Goal: Book appointment/travel/reservation

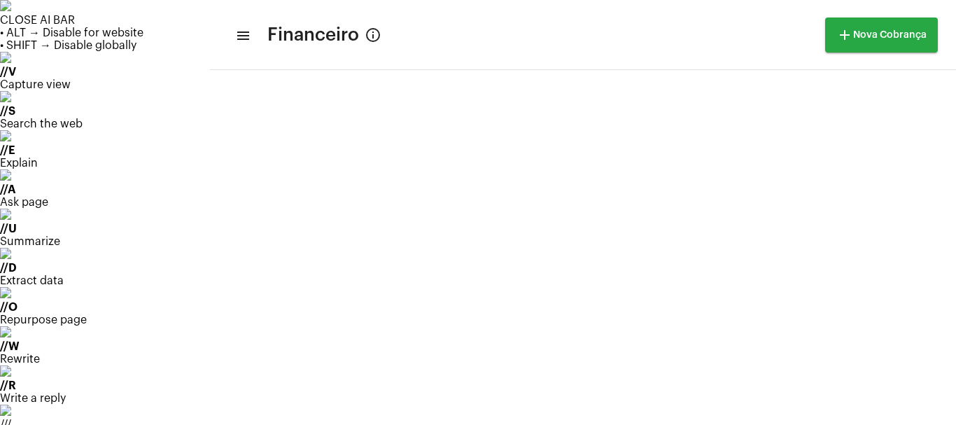
scroll to position [8, 0]
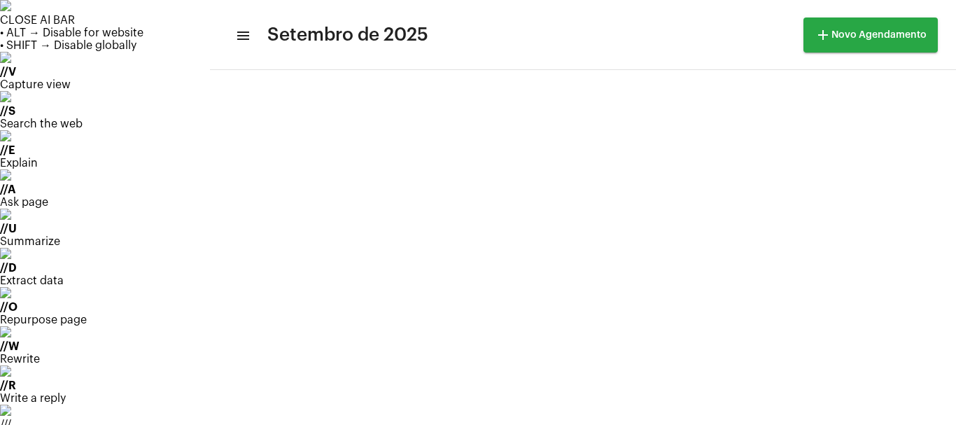
scroll to position [211, 0]
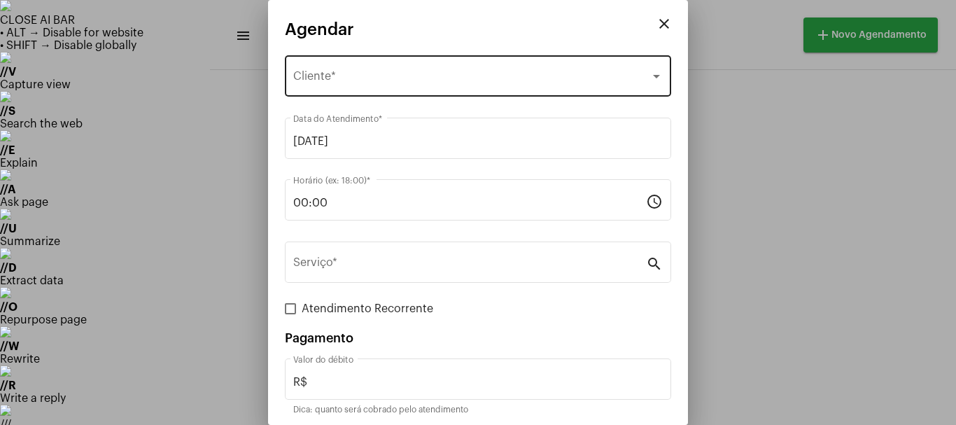
click at [376, 74] on span "Selecione o Cliente" at bounding box center [471, 79] width 357 height 13
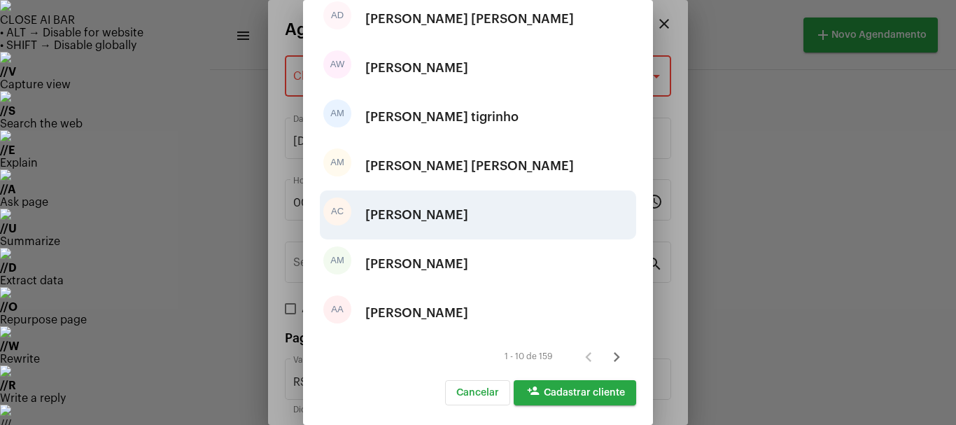
scroll to position [261, 0]
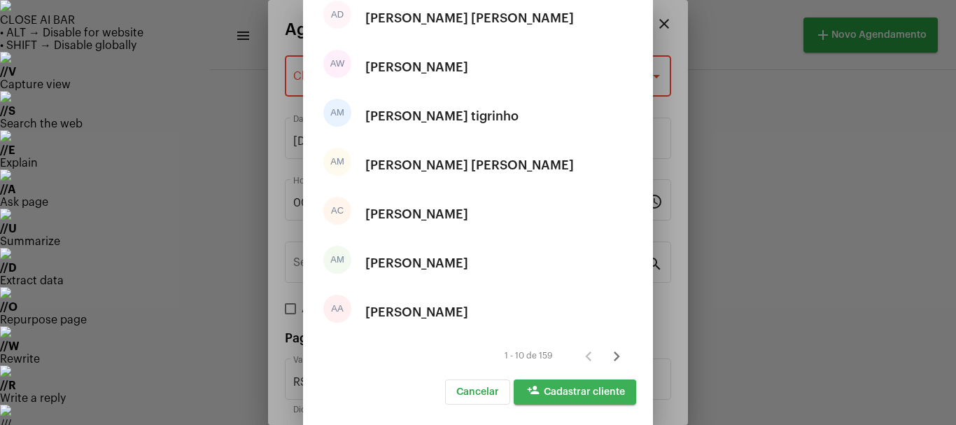
click at [600, 393] on span "person_add Cadastrar cliente" at bounding box center [575, 392] width 100 height 10
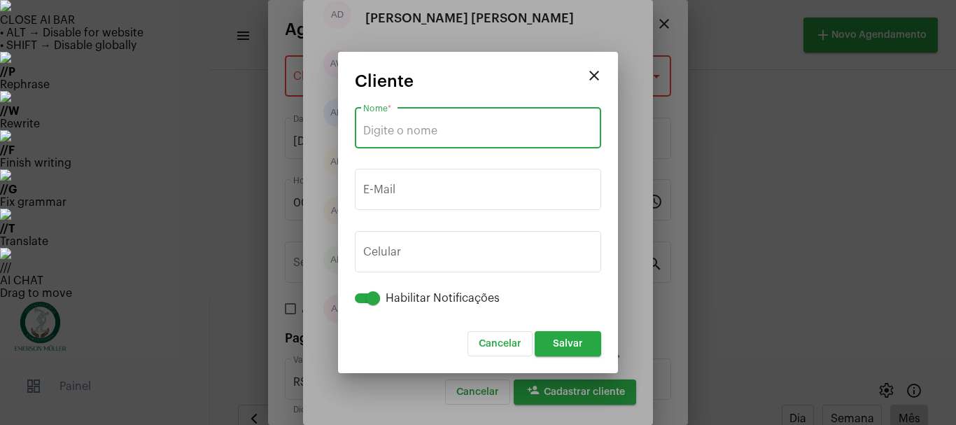
click at [434, 129] on input "Nome *" at bounding box center [478, 131] width 230 height 13
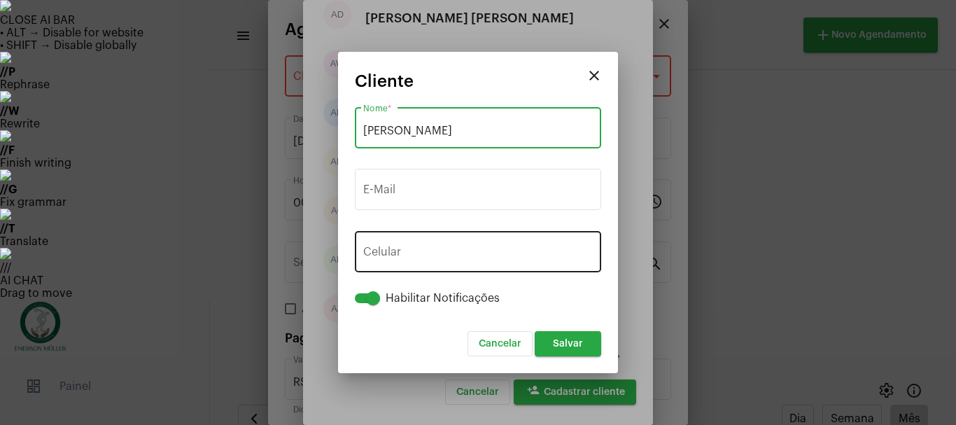
type input "[PERSON_NAME]"
click at [387, 244] on button "+55" at bounding box center [394, 254] width 63 height 35
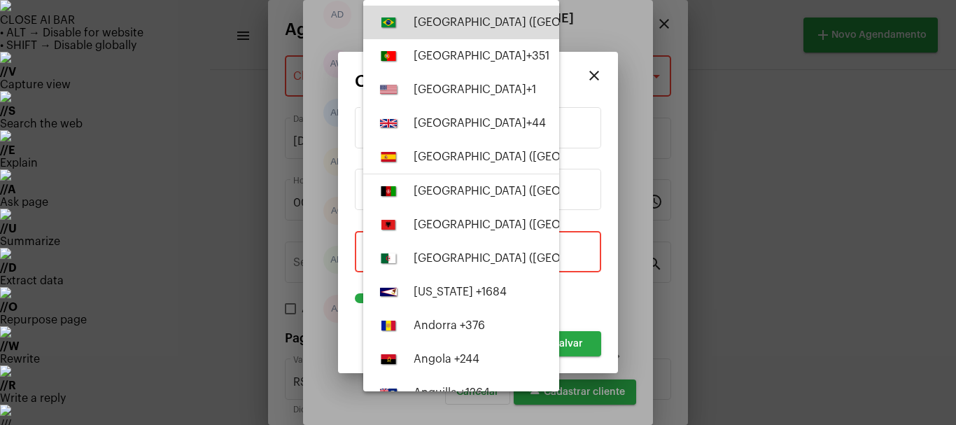
click at [489, 10] on button "[GEOGRAPHIC_DATA] ([GEOGRAPHIC_DATA]) +55" at bounding box center [461, 23] width 196 height 34
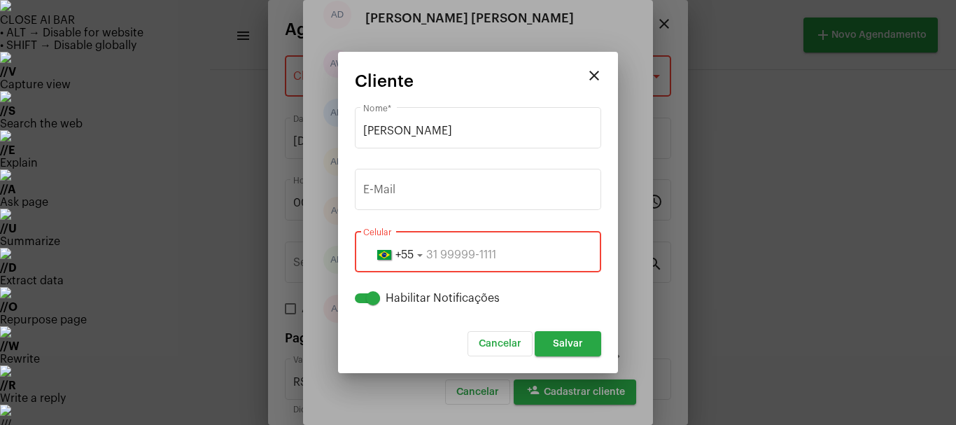
click at [455, 255] on input "tel" at bounding box center [478, 254] width 230 height 13
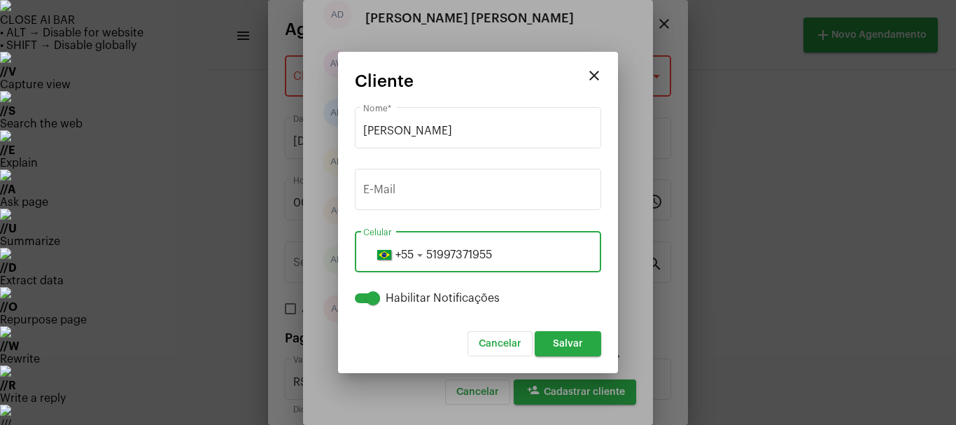
type input "51997371955"
click at [556, 341] on span "Salvar" at bounding box center [568, 344] width 30 height 10
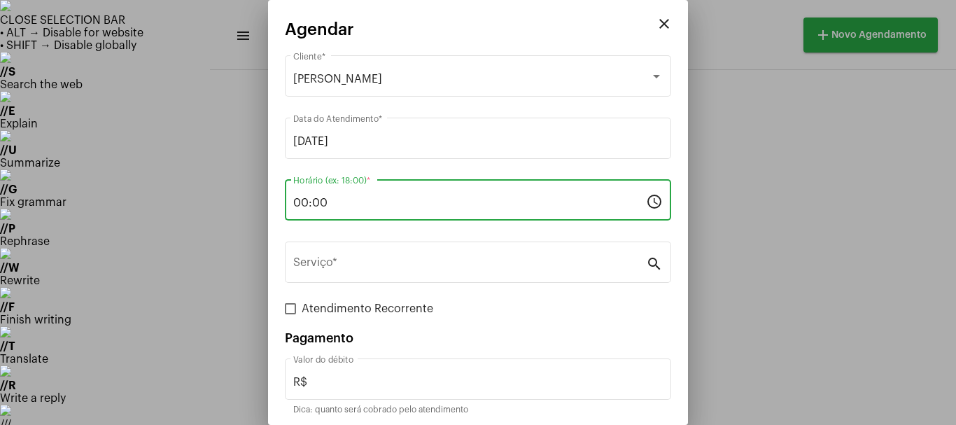
drag, startPoint x: 336, startPoint y: 199, endPoint x: 276, endPoint y: 213, distance: 61.1
click at [290, 213] on div "00:00 Horário (ex: 18:00) * schedule" at bounding box center [478, 198] width 386 height 44
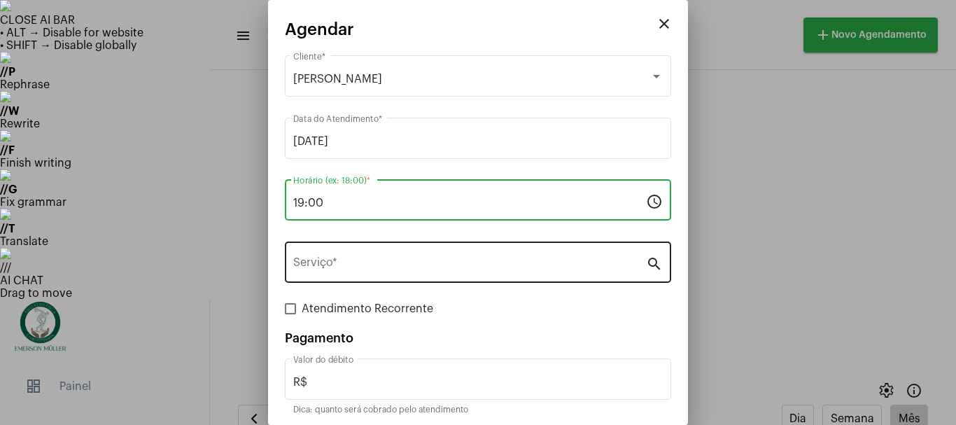
type input "19:00"
click at [456, 267] on input "Serviço *" at bounding box center [469, 265] width 353 height 13
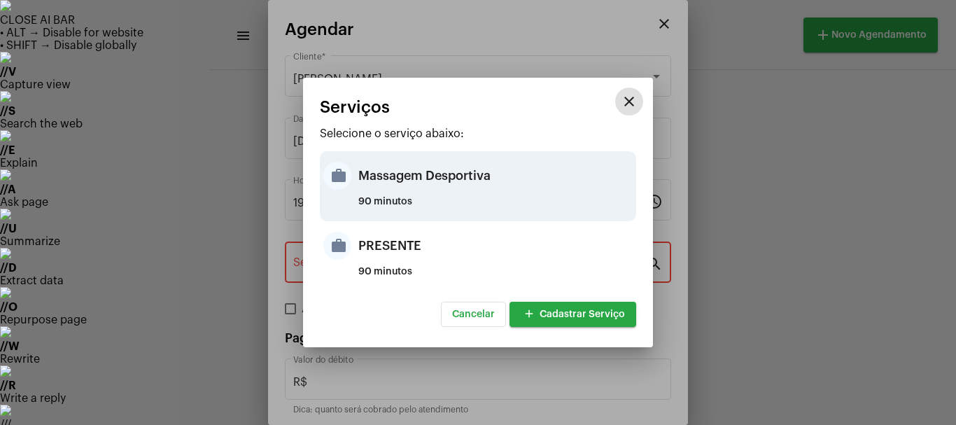
click at [379, 190] on div "Massagem Desportiva" at bounding box center [495, 176] width 274 height 42
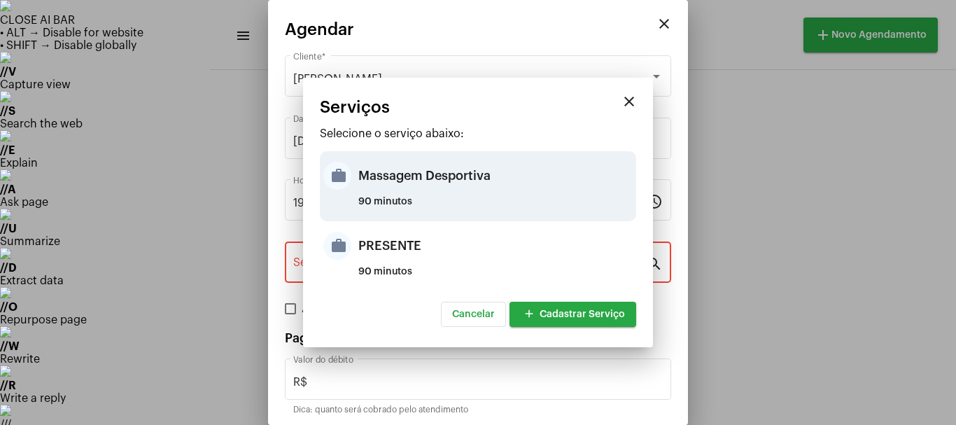
type input "Massagem Desportiva"
type input "R$ 120"
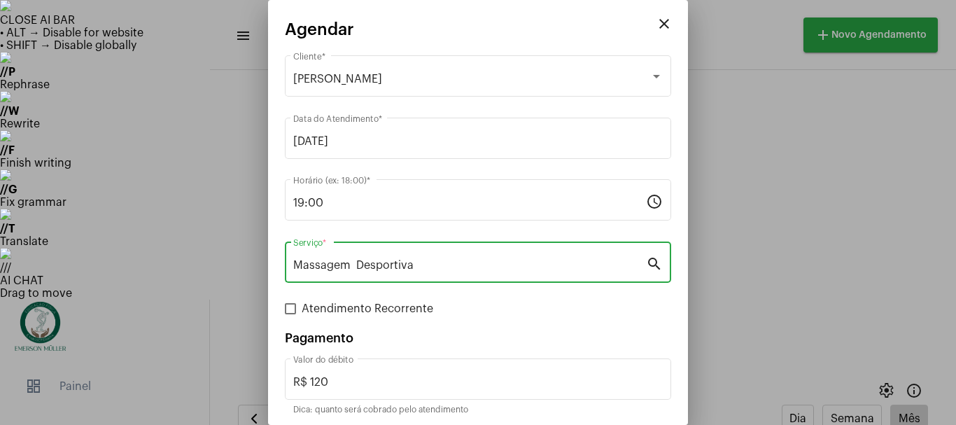
scroll to position [52, 0]
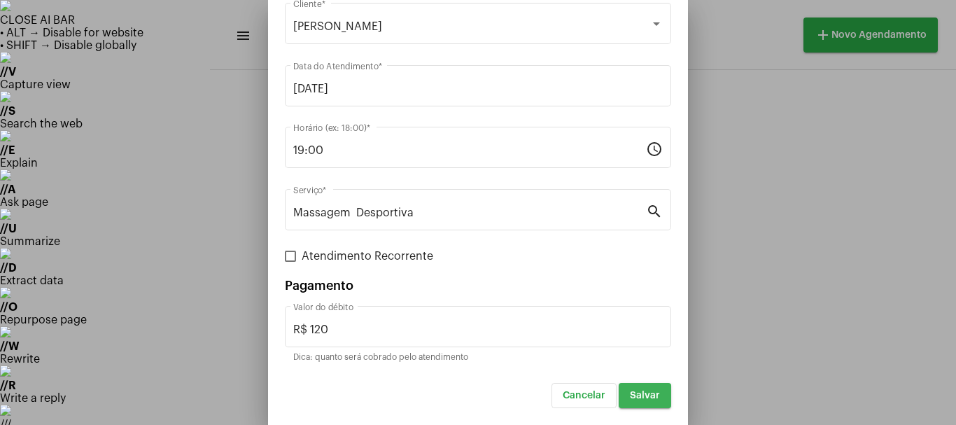
click at [630, 400] on span "Salvar" at bounding box center [645, 396] width 30 height 10
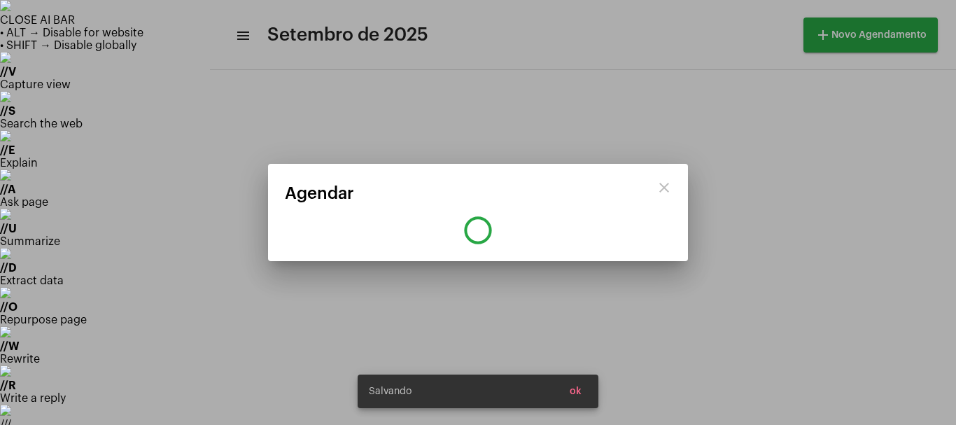
scroll to position [0, 0]
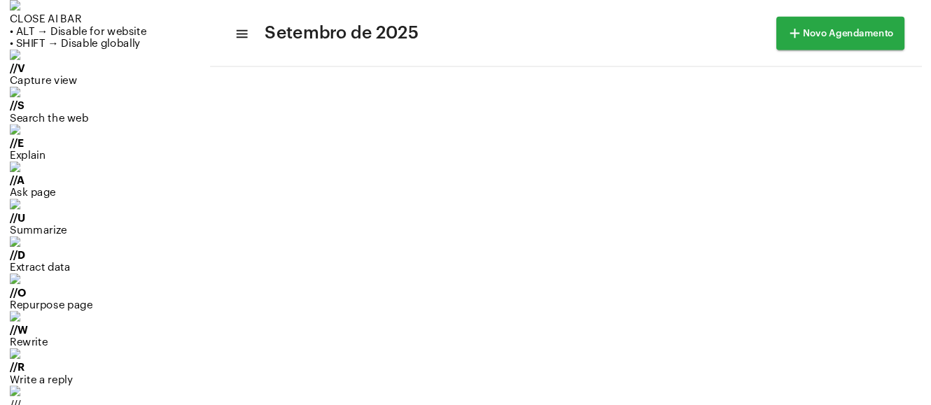
scroll to position [211, 0]
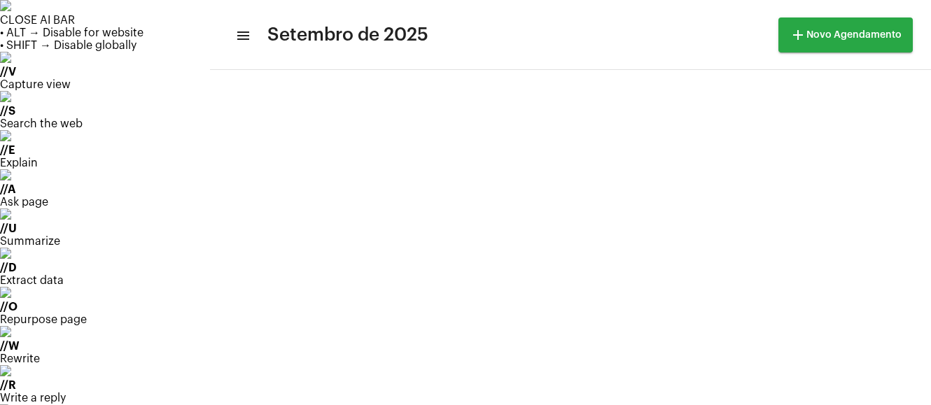
scroll to position [230, 0]
